Goal: Transaction & Acquisition: Book appointment/travel/reservation

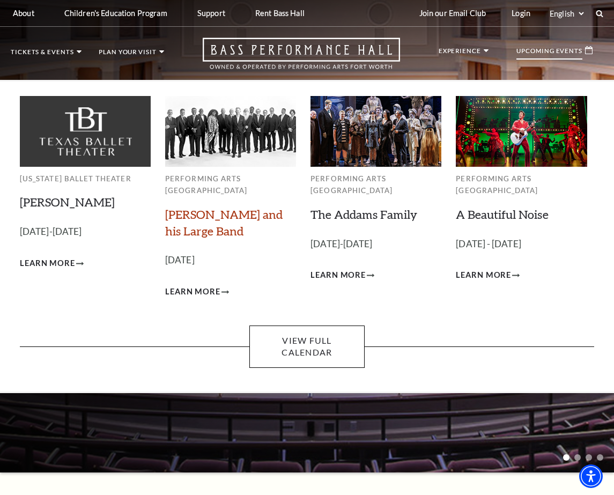
click at [206, 211] on link "[PERSON_NAME] and his Large Band" at bounding box center [223, 222] width 117 height 31
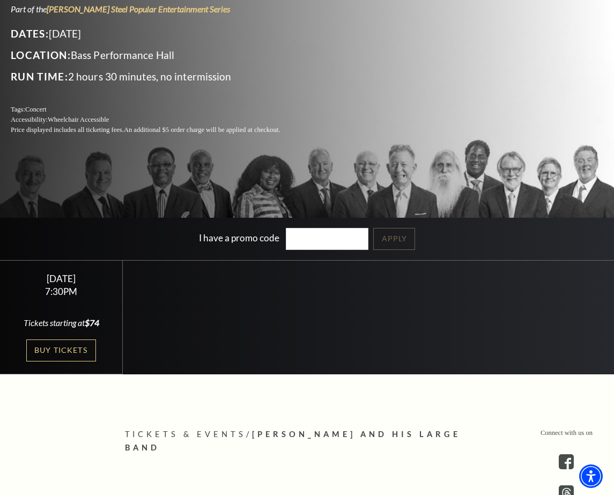
scroll to position [214, 0]
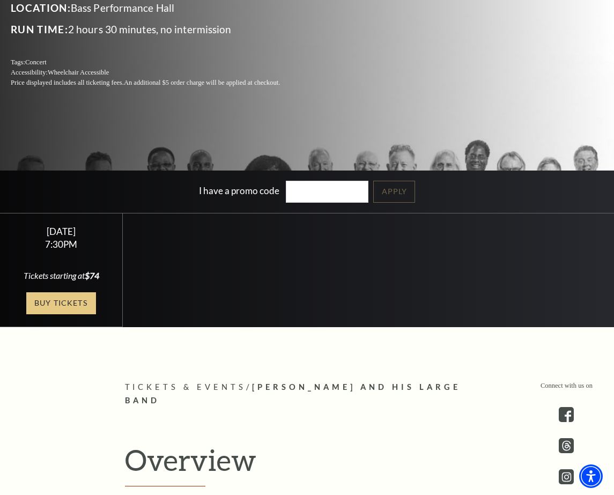
click at [72, 300] on link "Buy Tickets" at bounding box center [61, 303] width 70 height 22
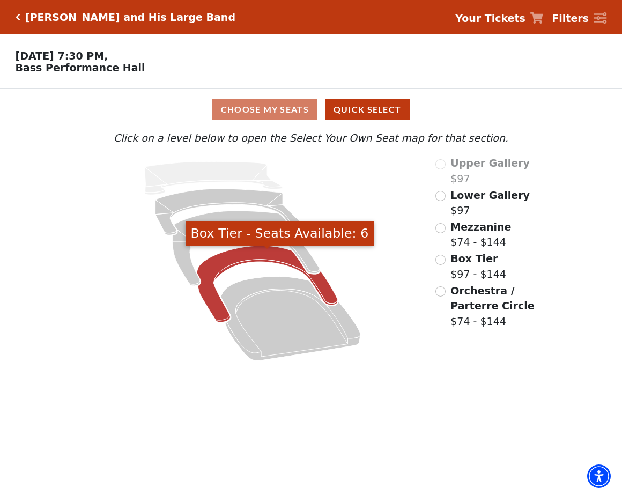
click at [270, 260] on icon "Box Tier - Seats Available: 6" at bounding box center [267, 283] width 140 height 77
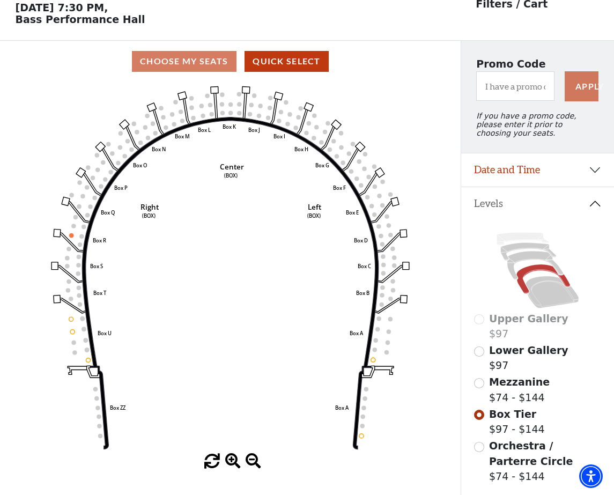
scroll to position [50, 0]
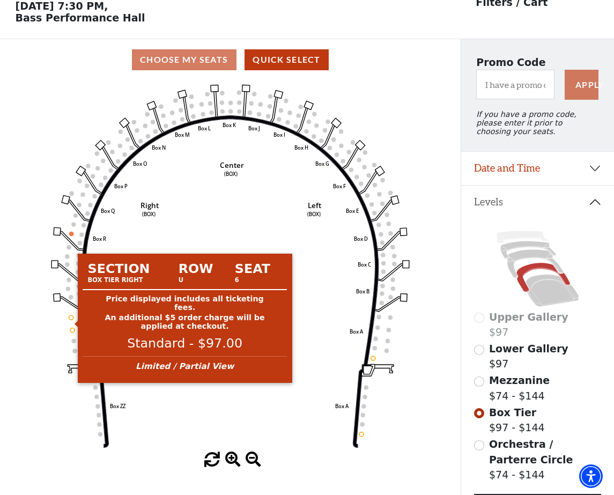
click at [71, 319] on circle at bounding box center [71, 317] width 4 height 4
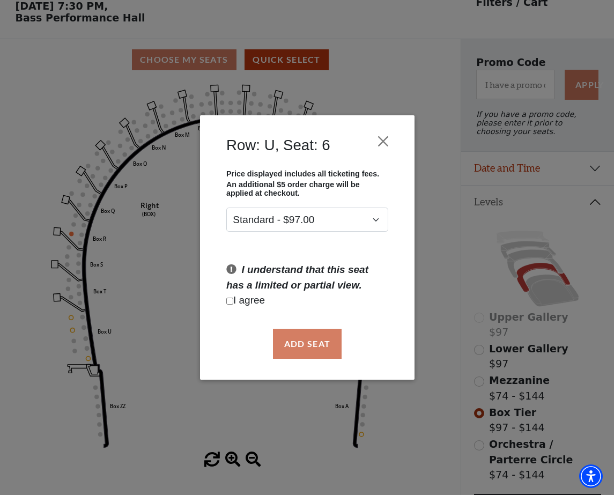
click at [258, 302] on p "I agree" at bounding box center [307, 301] width 162 height 16
click at [230, 301] on input "Checkbox field" at bounding box center [229, 300] width 7 height 7
checkbox input "true"
click at [295, 337] on button "Add Seat" at bounding box center [306, 344] width 69 height 30
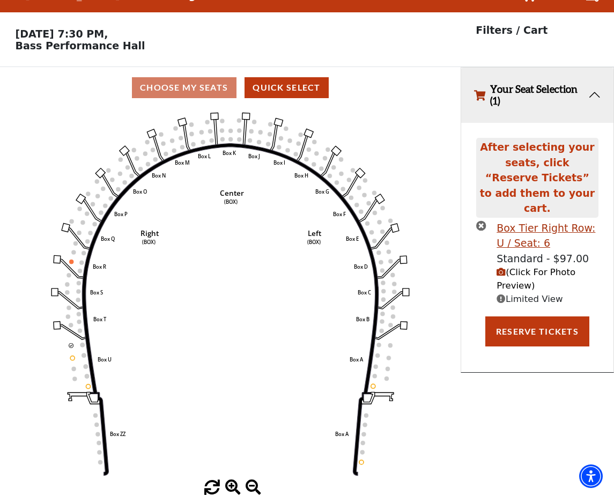
scroll to position [0, 0]
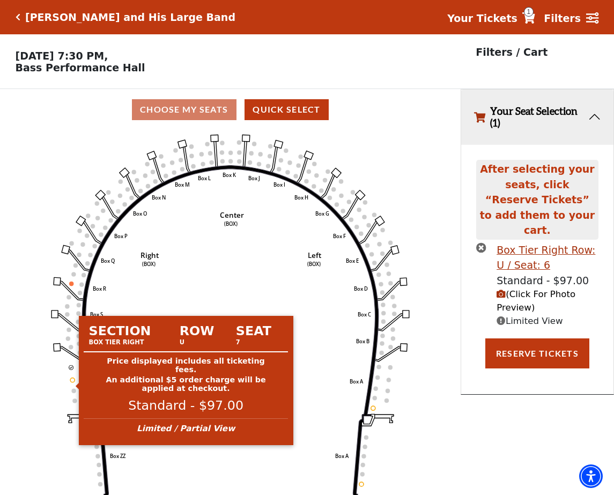
click at [73, 382] on circle at bounding box center [72, 379] width 4 height 4
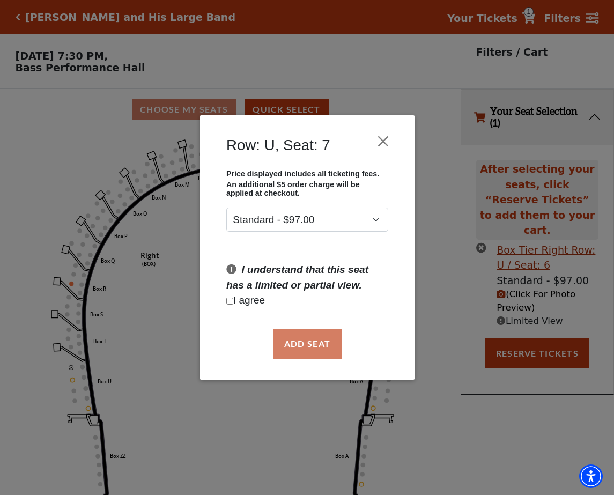
click at [250, 303] on p "I agree" at bounding box center [307, 301] width 162 height 16
click at [232, 302] on input "Checkbox field" at bounding box center [229, 300] width 7 height 7
checkbox input "true"
click at [297, 334] on button "Add Seat" at bounding box center [306, 344] width 69 height 30
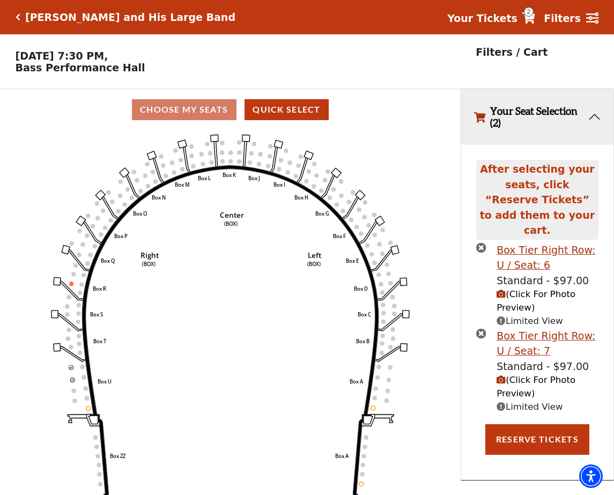
click at [19, 16] on icon "Click here to go back to filters" at bounding box center [18, 17] width 5 height 8
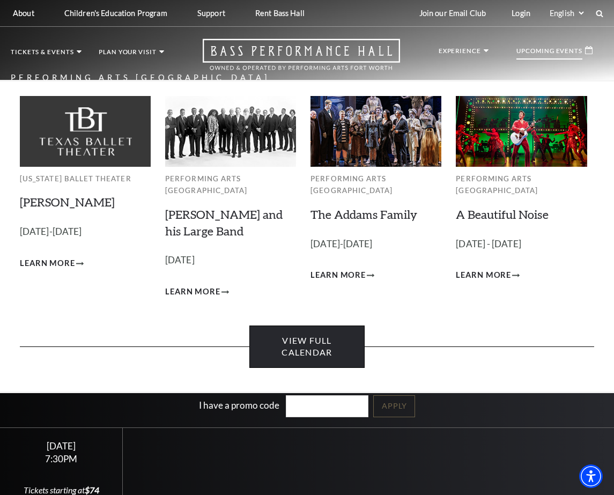
click at [310, 330] on link "View Full Calendar" at bounding box center [306, 346] width 115 height 42
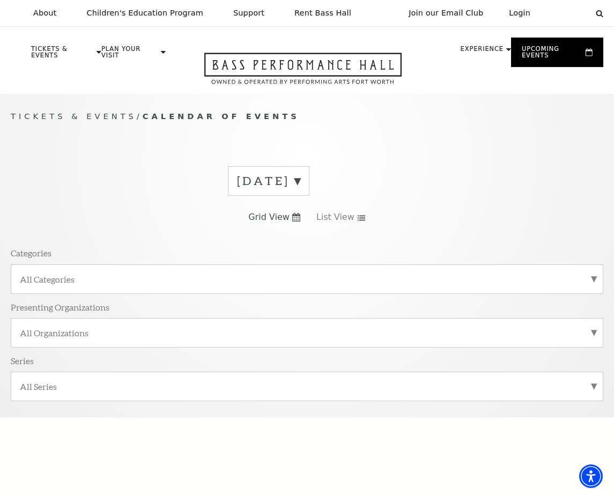
click at [300, 173] on label "October 2025" at bounding box center [268, 181] width 63 height 17
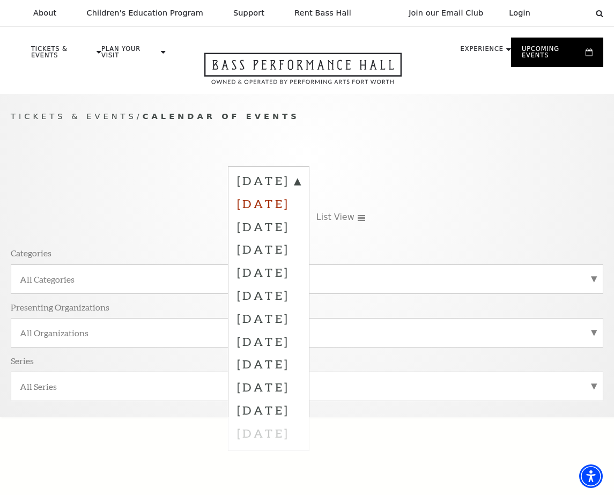
click at [300, 205] on label "November 2025" at bounding box center [268, 203] width 63 height 23
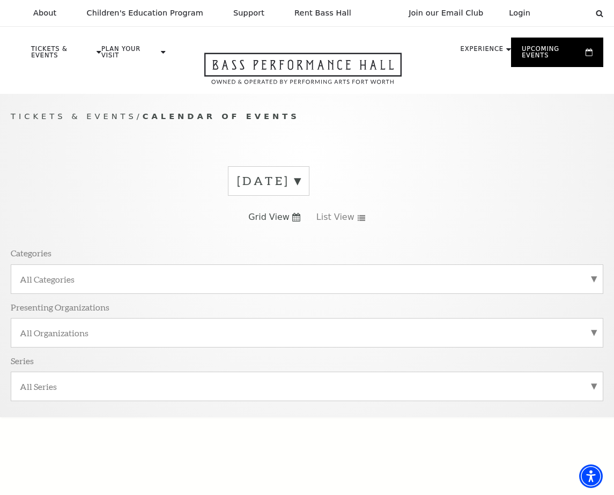
click at [300, 174] on label "October 2025" at bounding box center [268, 181] width 63 height 17
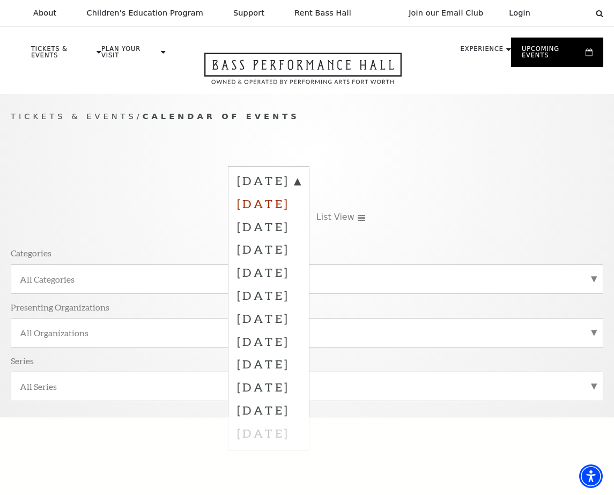
click at [300, 203] on label "November 2025" at bounding box center [268, 203] width 63 height 23
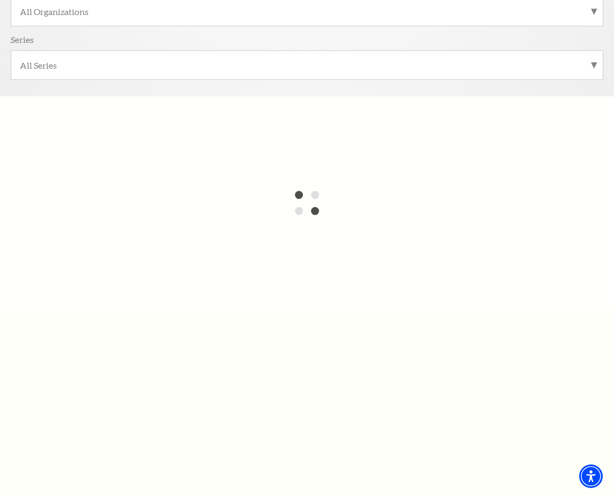
scroll to position [322, 0]
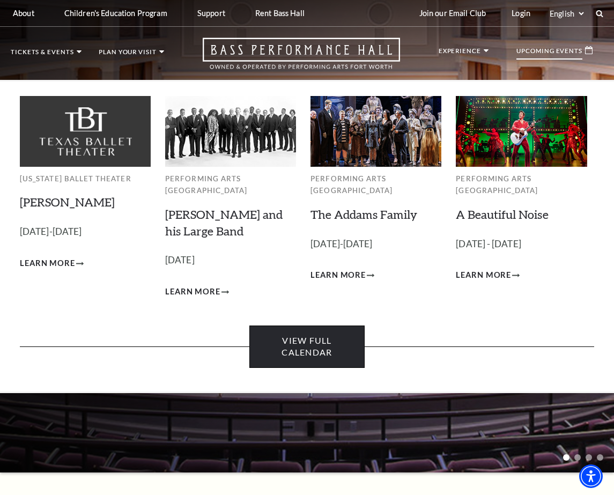
click at [318, 332] on link "View Full Calendar" at bounding box center [306, 346] width 115 height 42
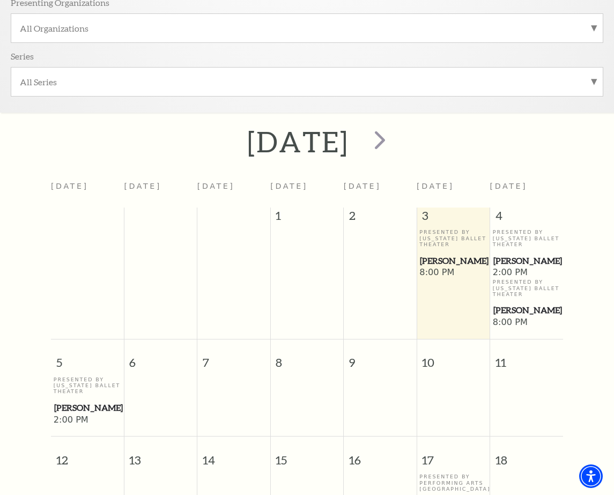
scroll to position [36, 0]
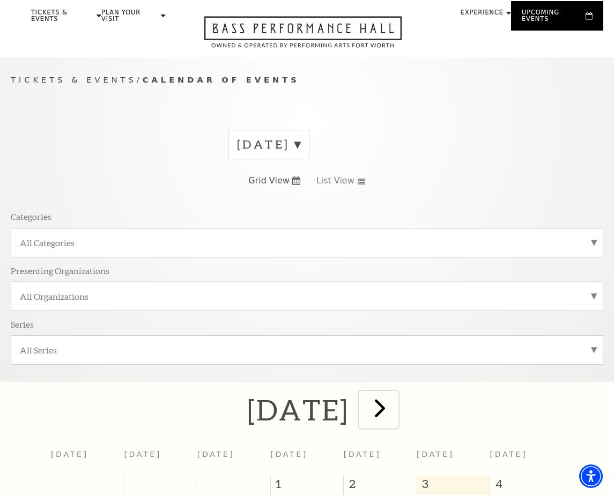
click at [395, 408] on span "next" at bounding box center [379, 407] width 31 height 31
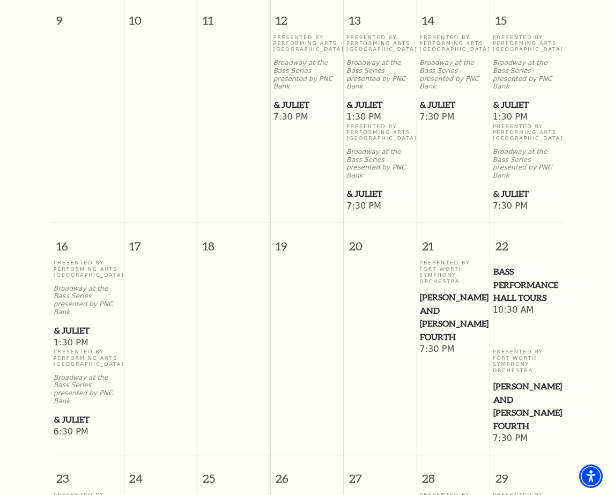
scroll to position [1269, 0]
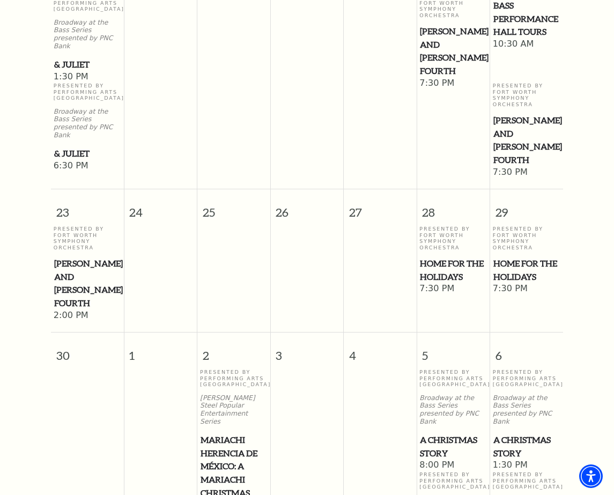
click at [503, 257] on span "Home for the Holidays" at bounding box center [526, 270] width 66 height 26
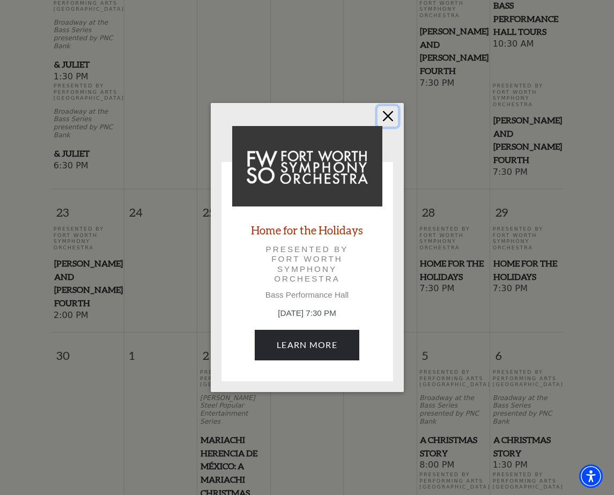
click at [386, 117] on button "Close" at bounding box center [387, 116] width 20 height 20
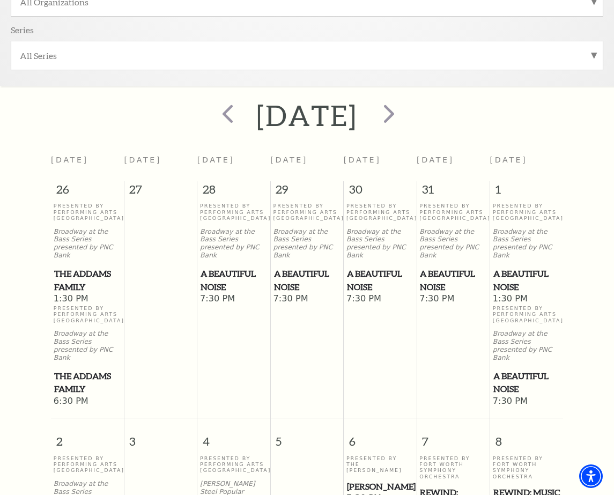
scroll to position [304, 0]
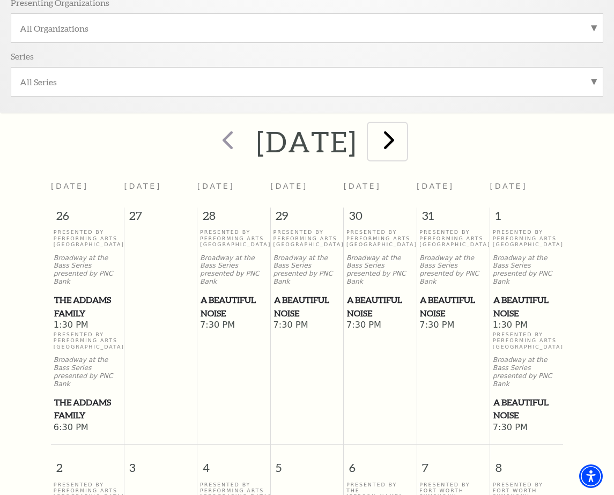
click at [404, 142] on span "next" at bounding box center [389, 139] width 31 height 31
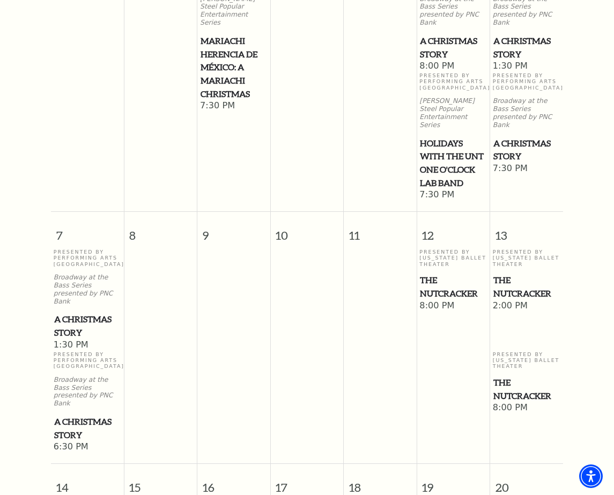
scroll to position [572, 0]
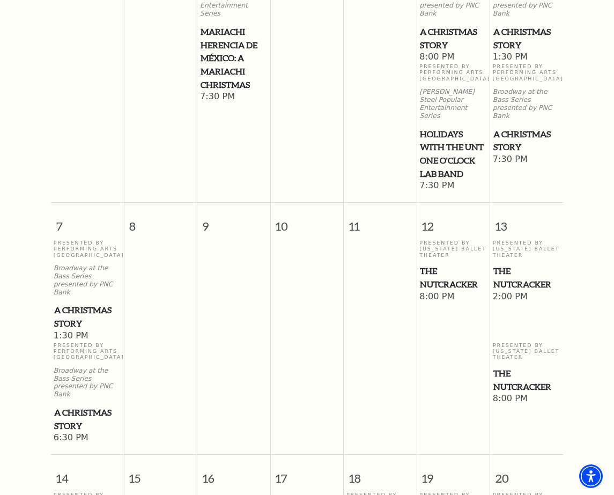
click at [514, 367] on span "The Nutcracker" at bounding box center [526, 380] width 66 height 26
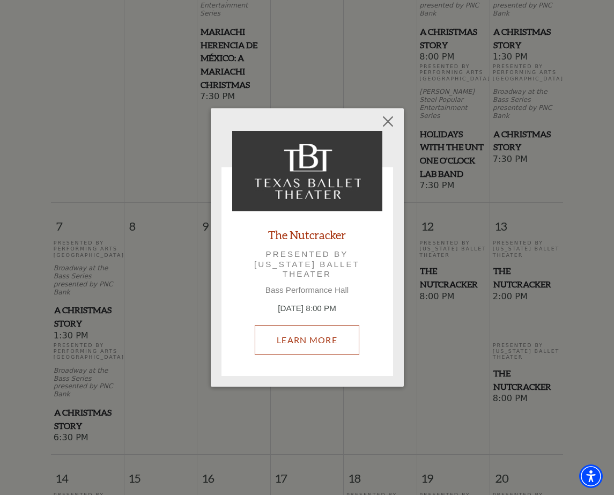
click at [291, 337] on link "Learn More" at bounding box center [307, 340] width 105 height 30
